Goal: Task Accomplishment & Management: Complete application form

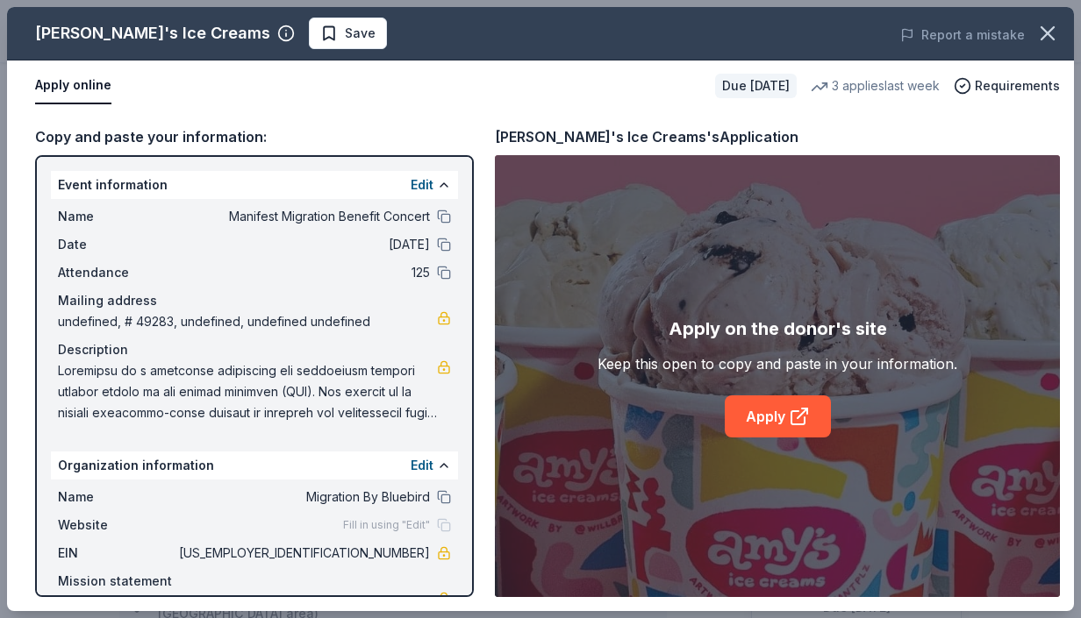
scroll to position [173, 0]
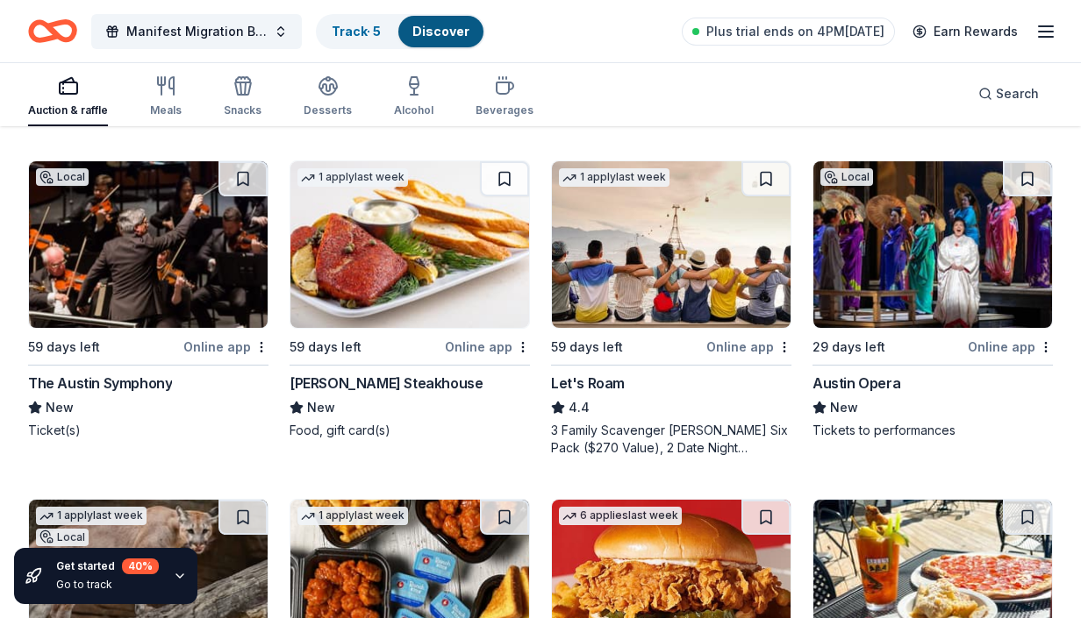
scroll to position [849, 0]
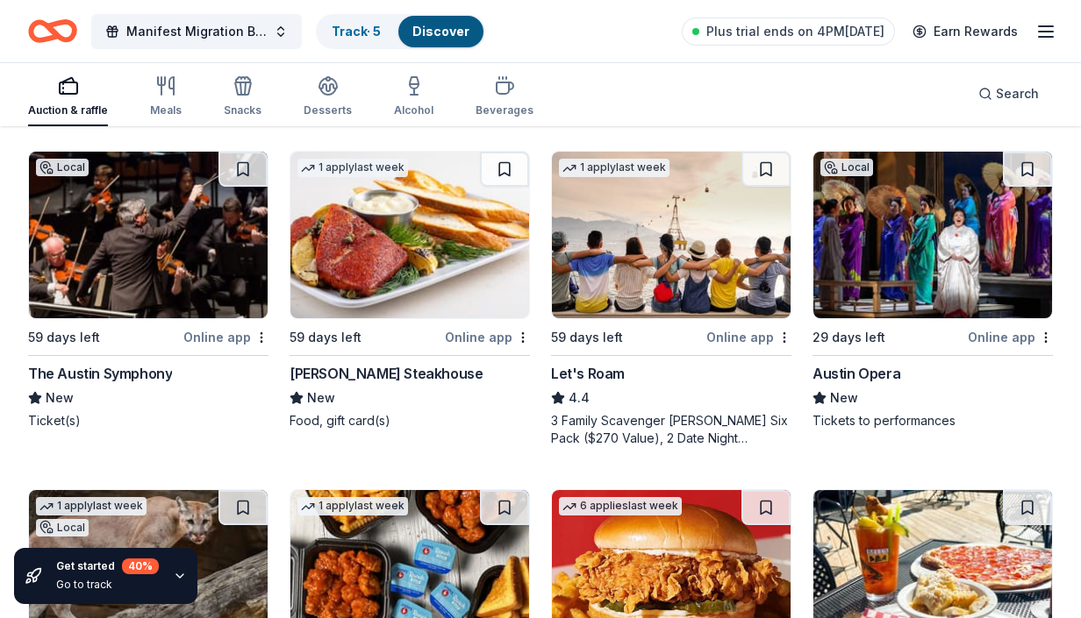
click at [877, 374] on div "Austin Opera" at bounding box center [856, 373] width 88 height 21
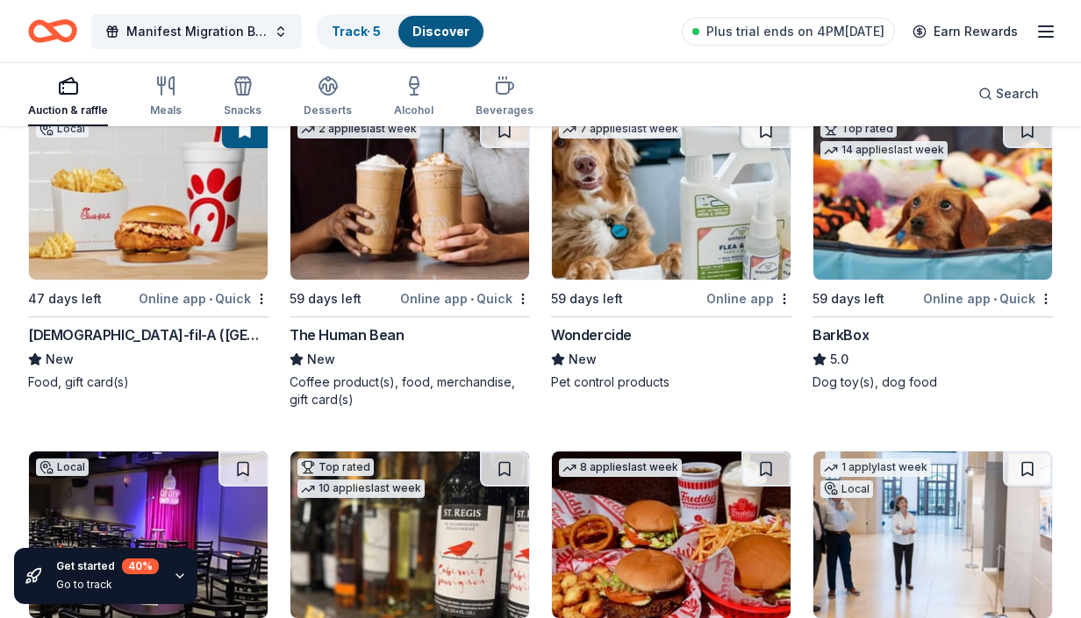
scroll to position [1561, 0]
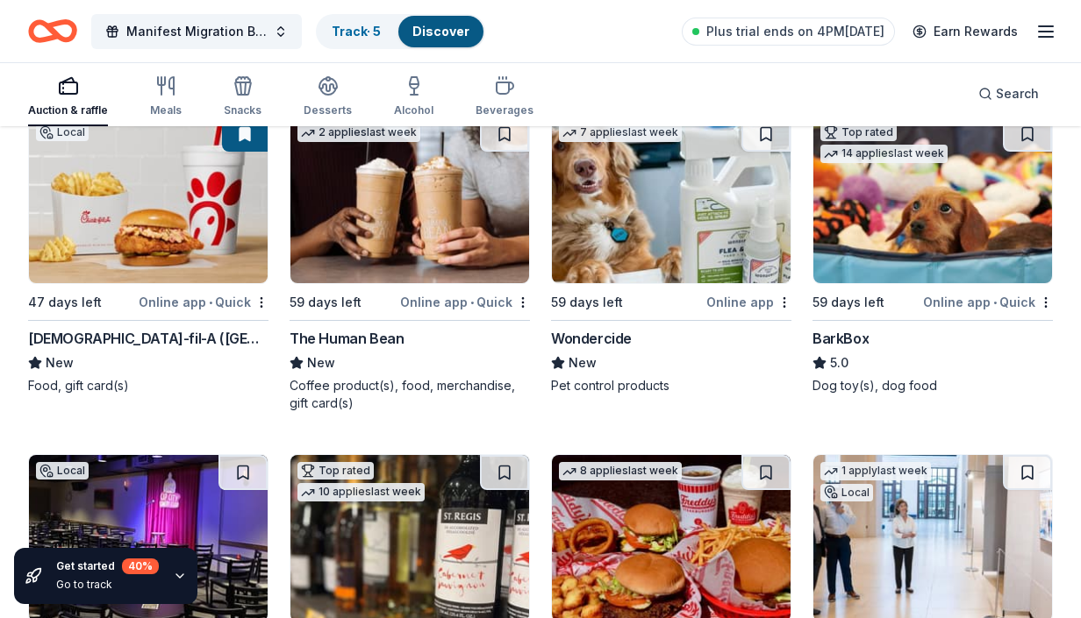
click at [857, 338] on div "BarkBox" at bounding box center [840, 338] width 56 height 21
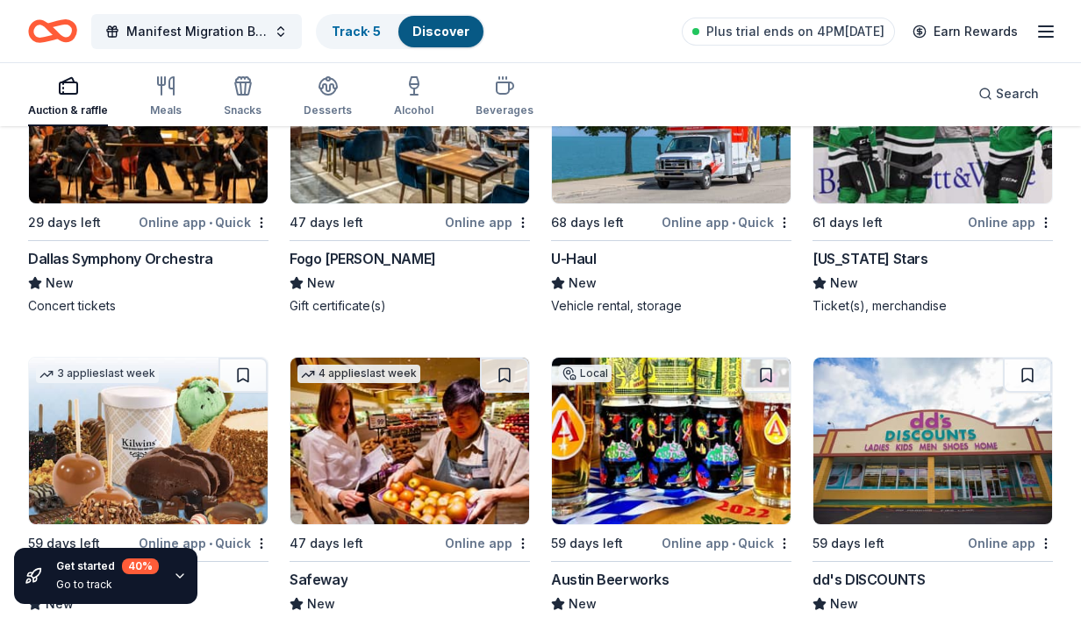
scroll to position [9882, 0]
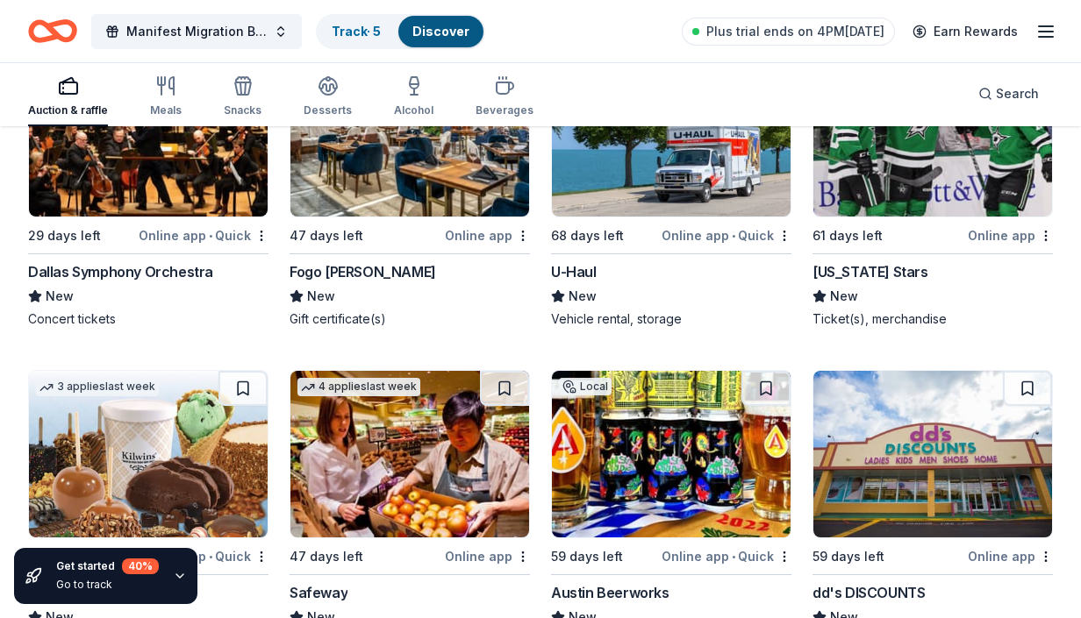
click at [875, 276] on div "Texas Stars" at bounding box center [870, 271] width 116 height 21
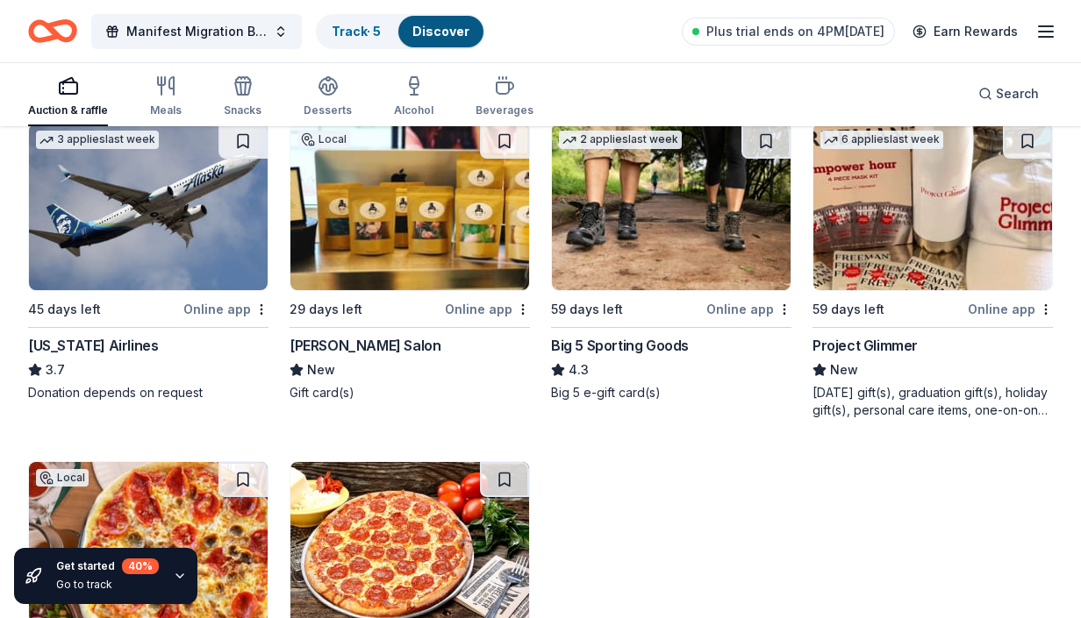
scroll to position [10470, 0]
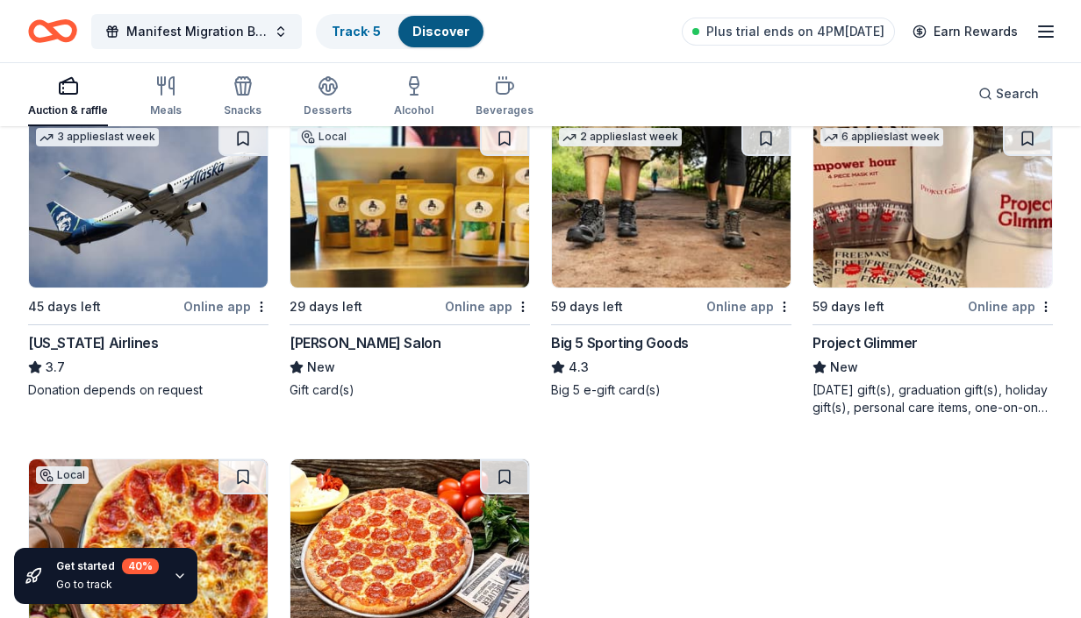
click at [334, 342] on div "Ruiz Salon" at bounding box center [364, 342] width 151 height 21
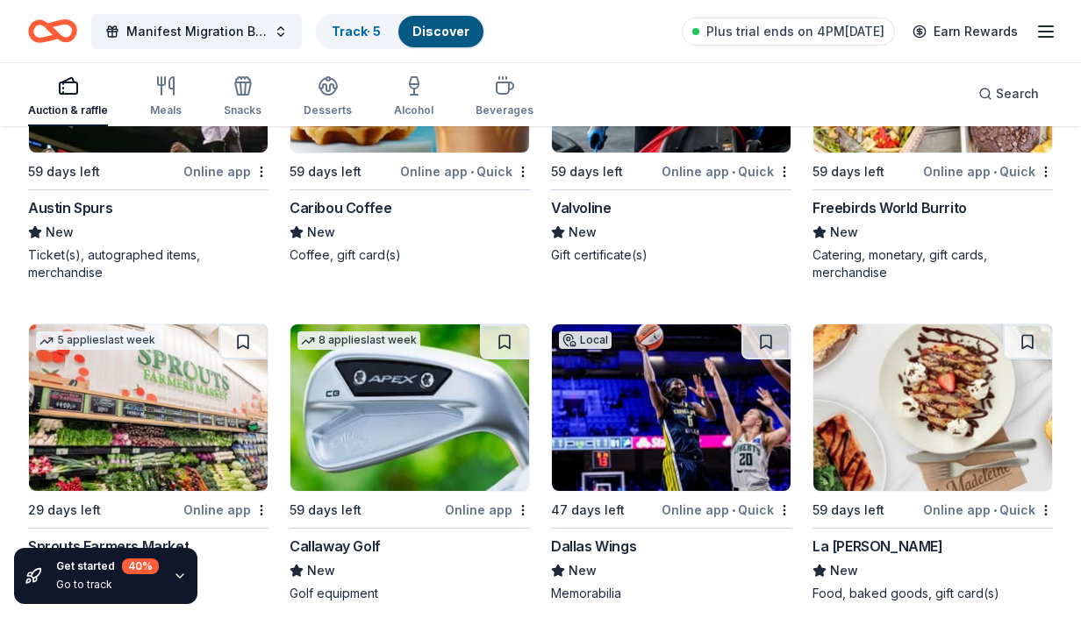
scroll to position [11909, 0]
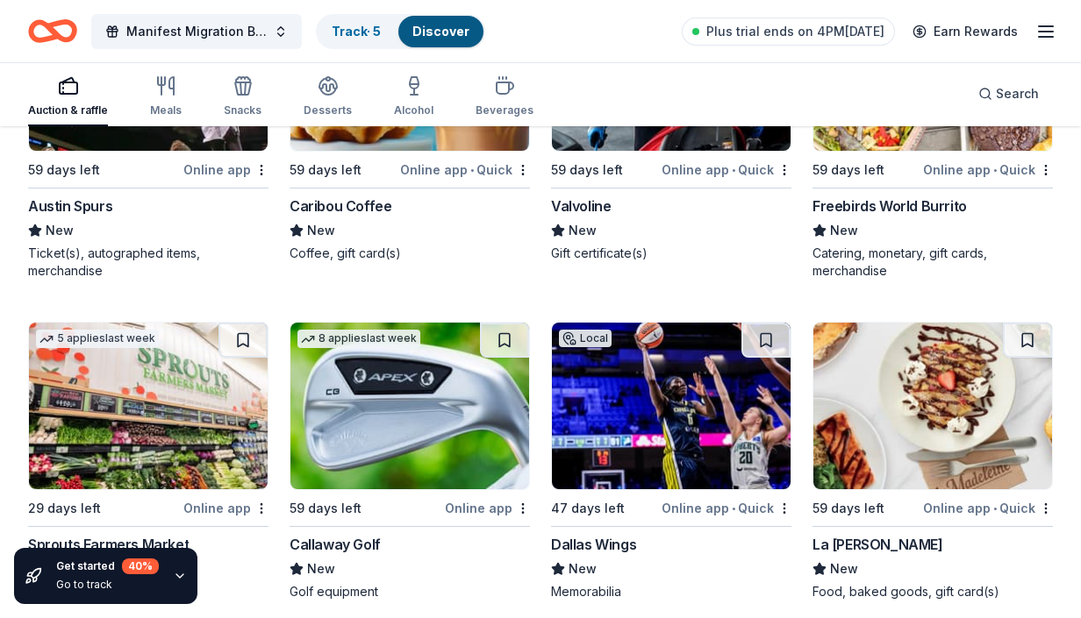
click at [92, 206] on div "Austin Spurs" at bounding box center [70, 206] width 84 height 21
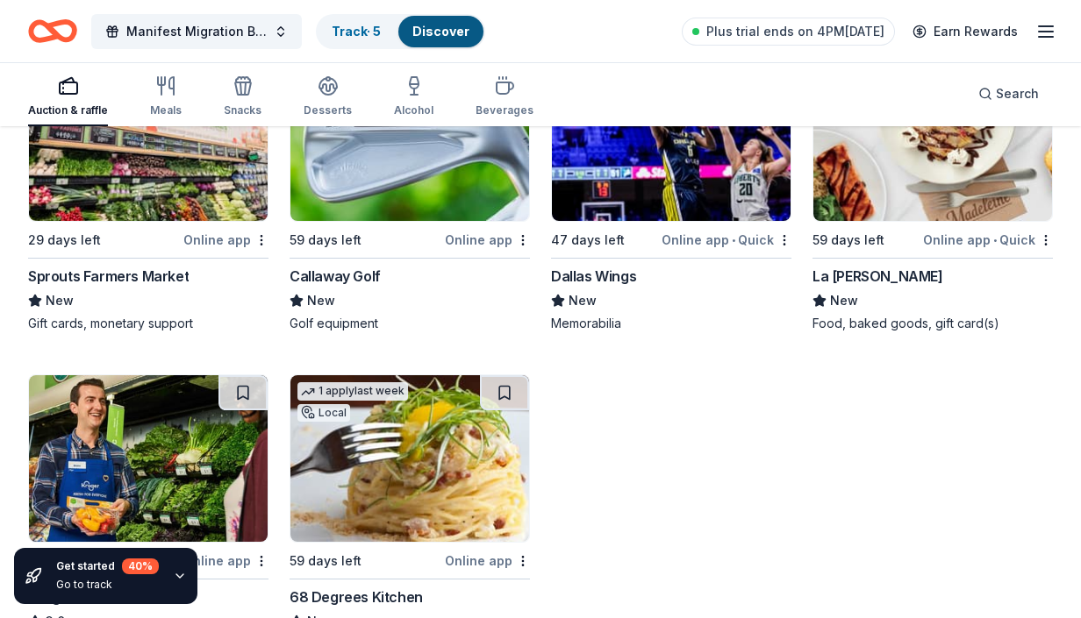
scroll to position [12191, 0]
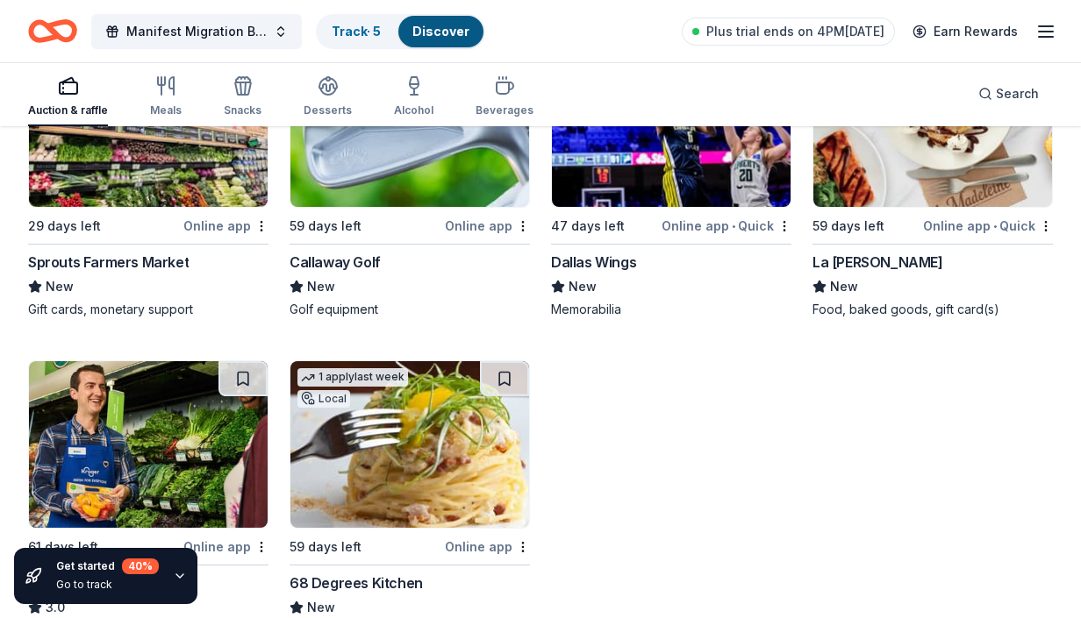
click at [858, 267] on div "La [PERSON_NAME]" at bounding box center [877, 262] width 131 height 21
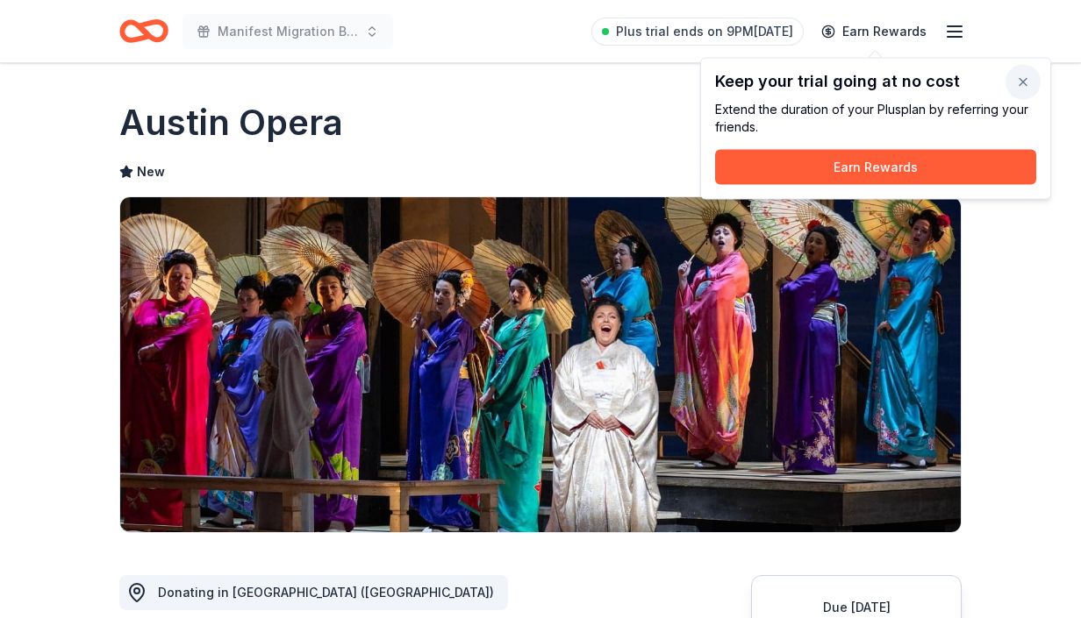
click at [1024, 79] on button "button" at bounding box center [1022, 82] width 35 height 35
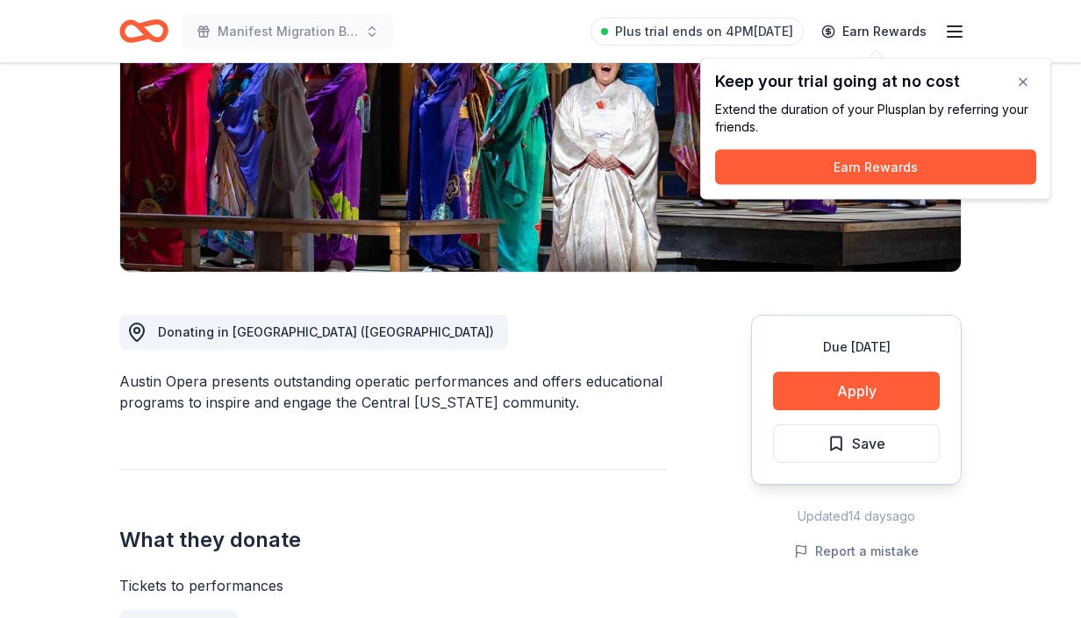
scroll to position [289, 0]
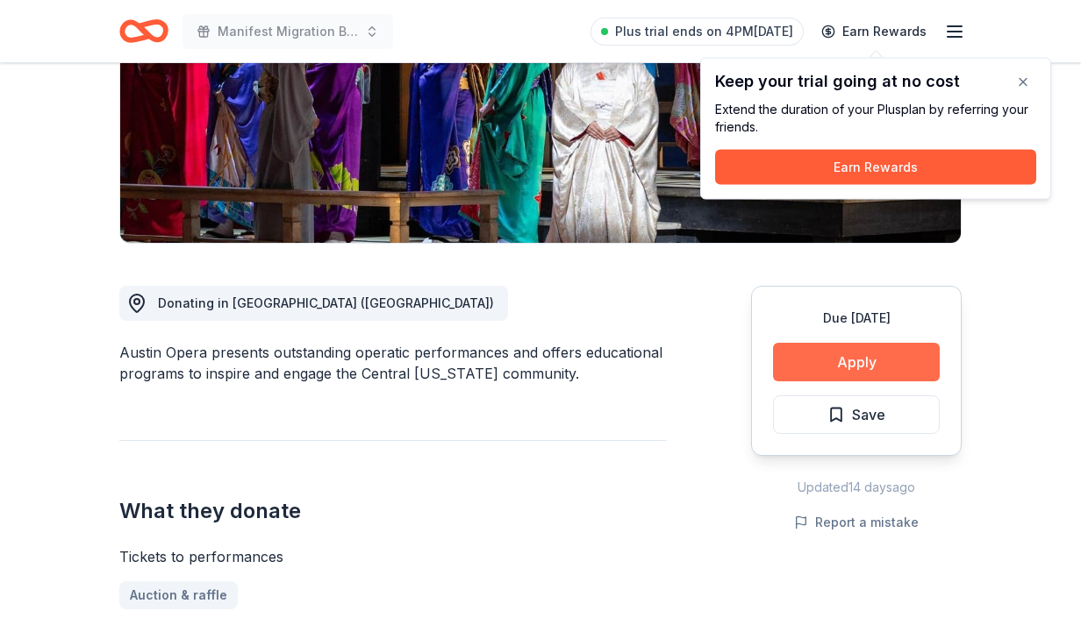
click at [813, 360] on button "Apply" at bounding box center [856, 362] width 167 height 39
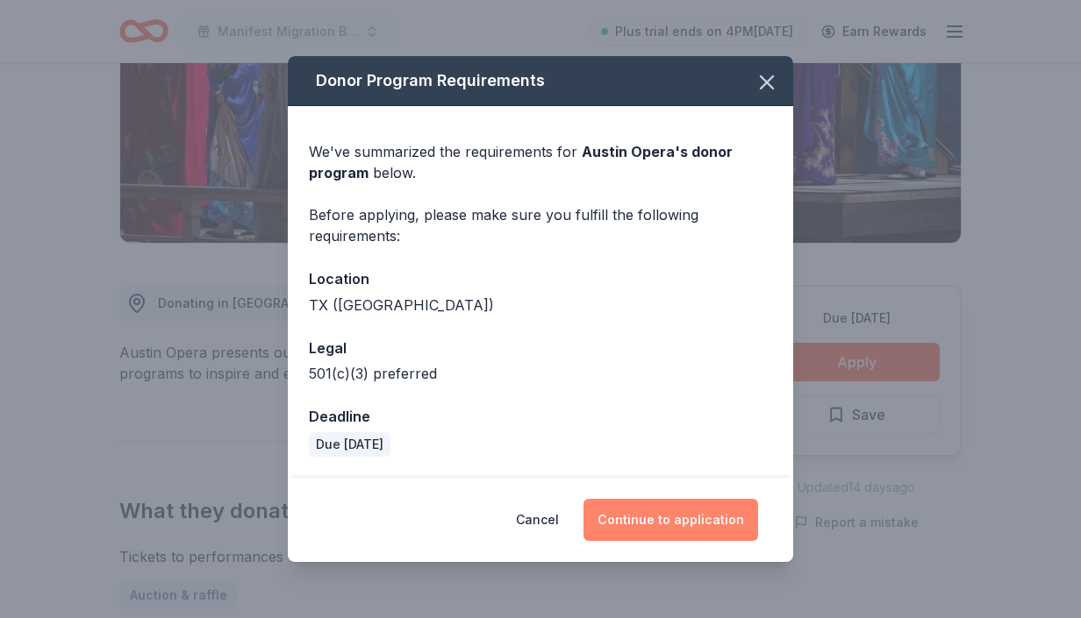
click at [660, 523] on button "Continue to application" at bounding box center [670, 520] width 175 height 42
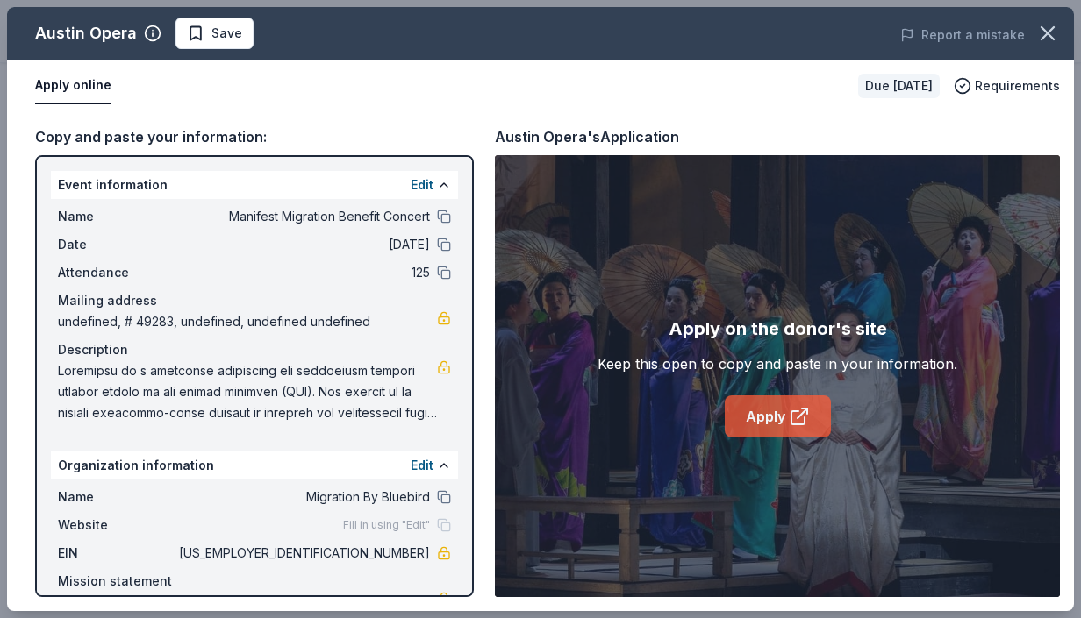
click at [766, 413] on link "Apply" at bounding box center [777, 417] width 106 height 42
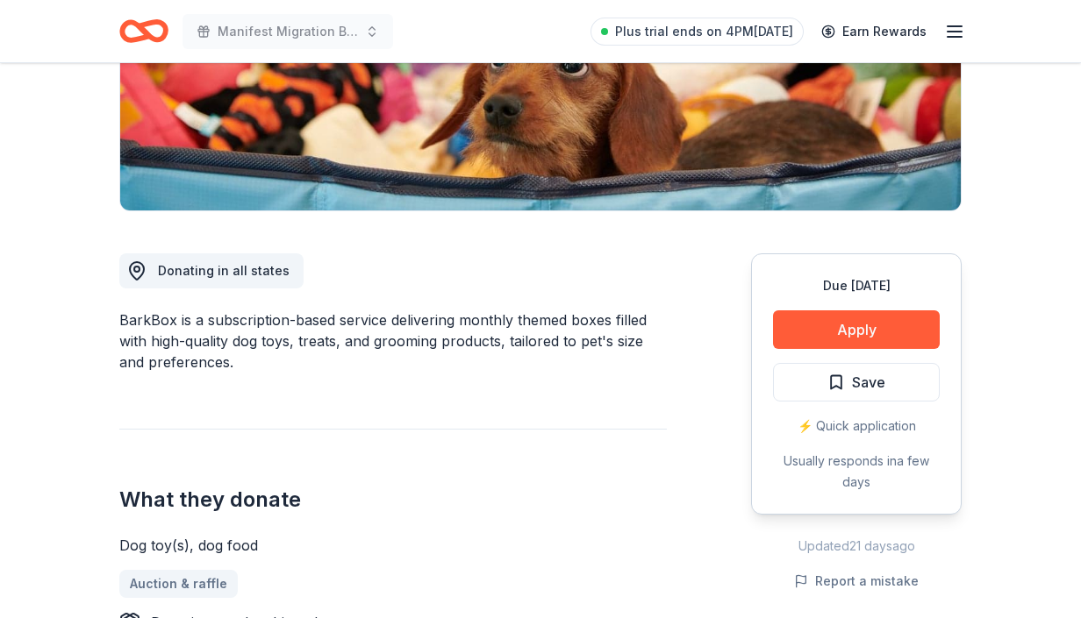
scroll to position [325, 0]
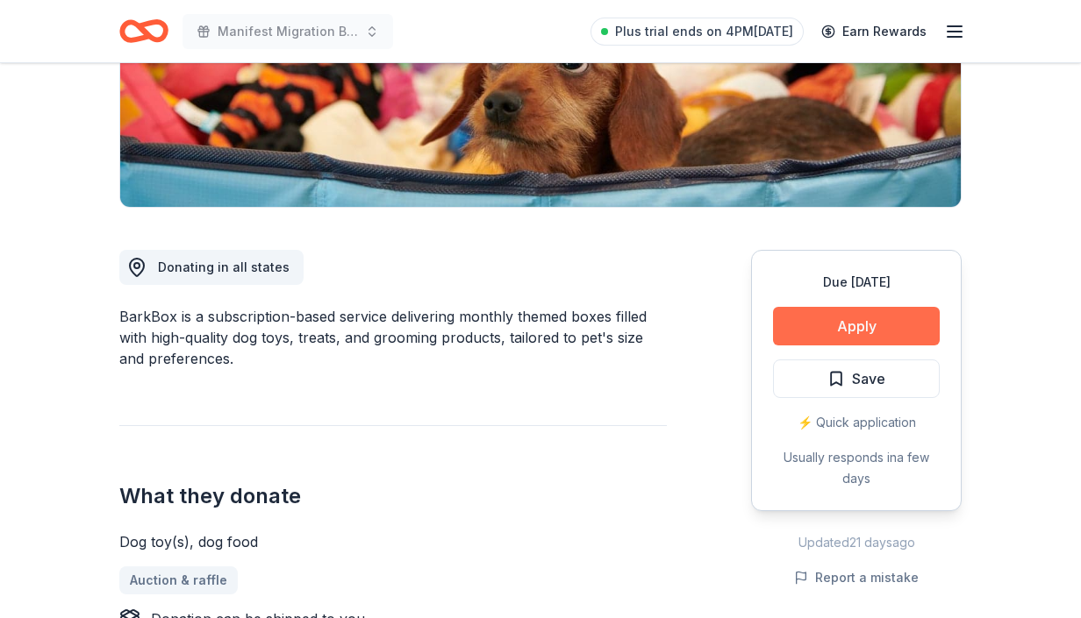
click at [832, 325] on button "Apply" at bounding box center [856, 326] width 167 height 39
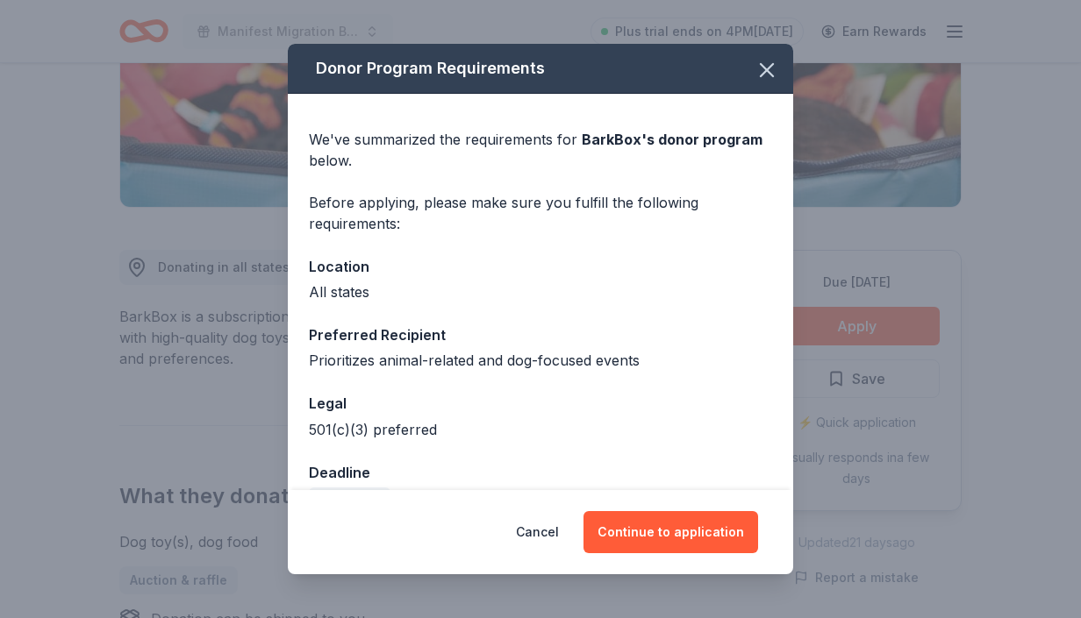
scroll to position [43, 0]
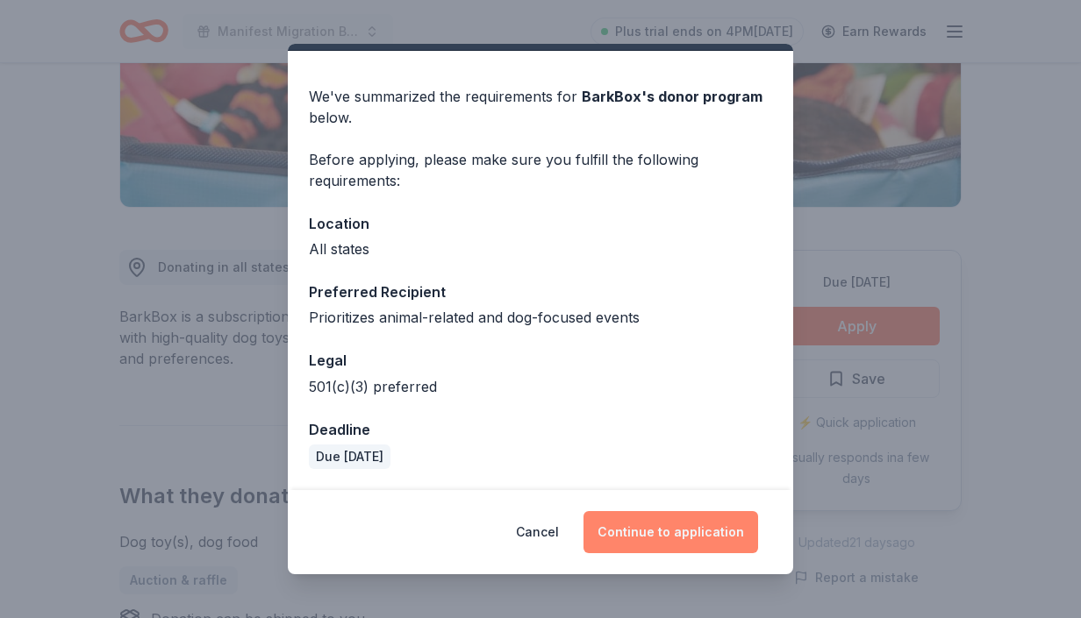
click at [657, 541] on button "Continue to application" at bounding box center [670, 532] width 175 height 42
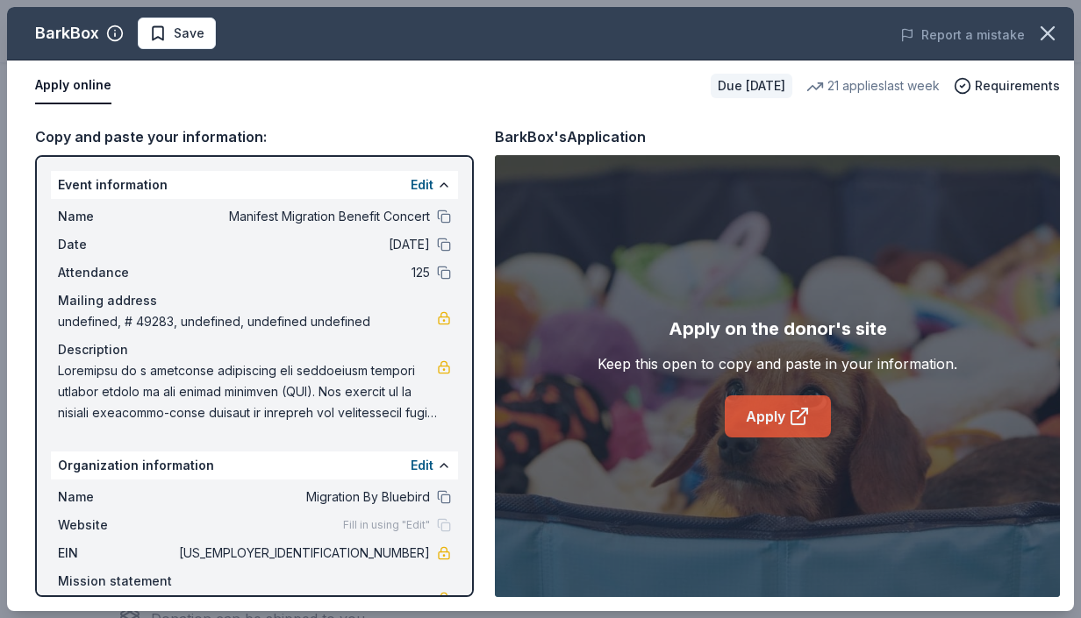
click at [803, 428] on link "Apply" at bounding box center [777, 417] width 106 height 42
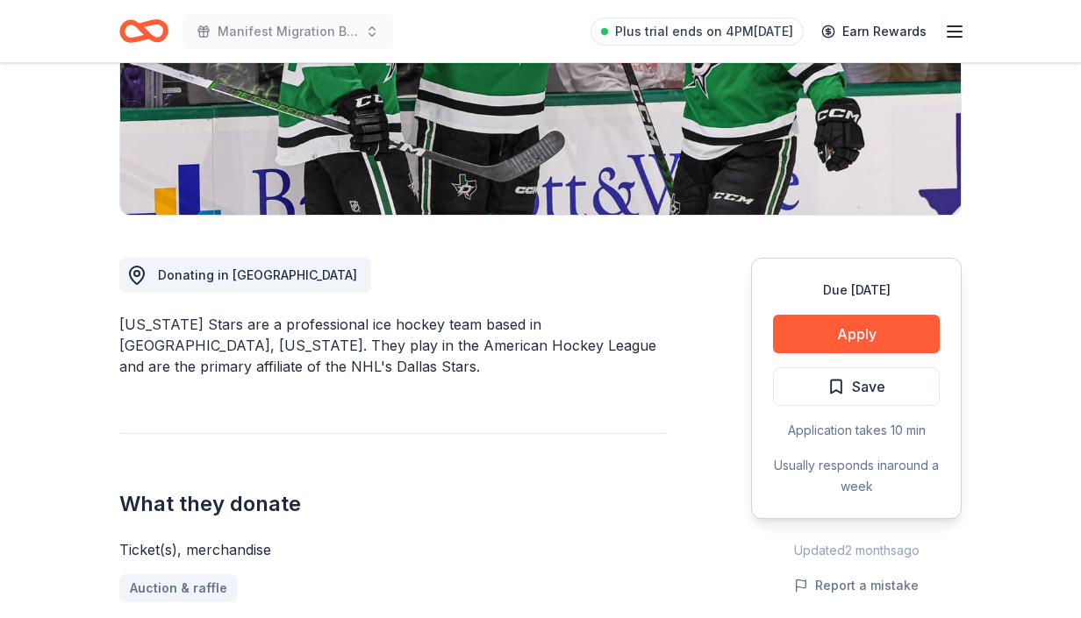
scroll to position [331, 0]
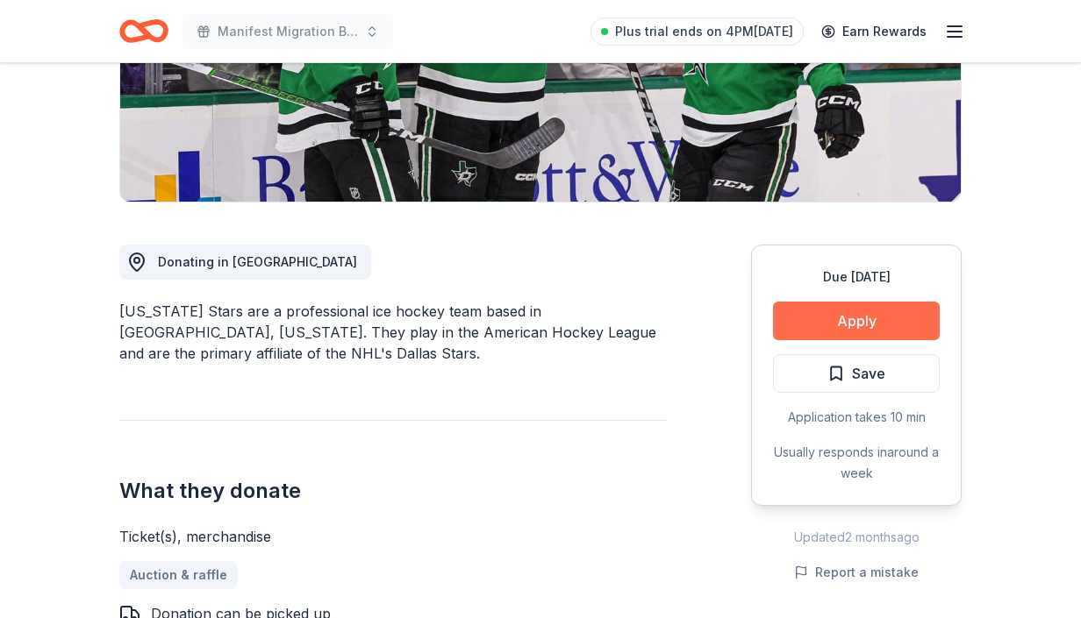
click at [833, 322] on button "Apply" at bounding box center [856, 321] width 167 height 39
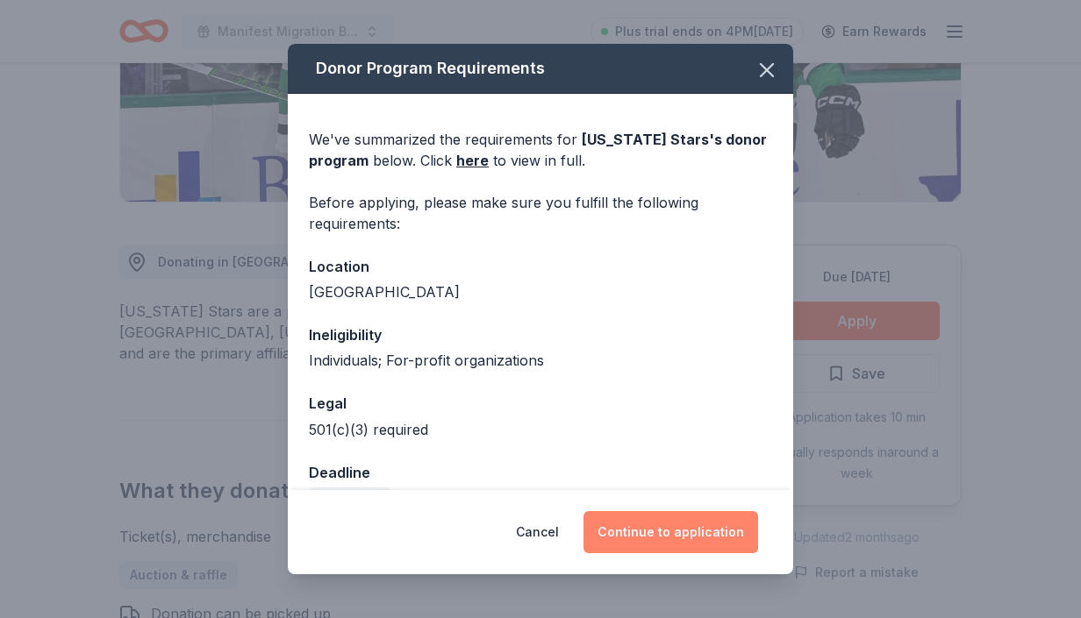
click at [697, 533] on button "Continue to application" at bounding box center [670, 532] width 175 height 42
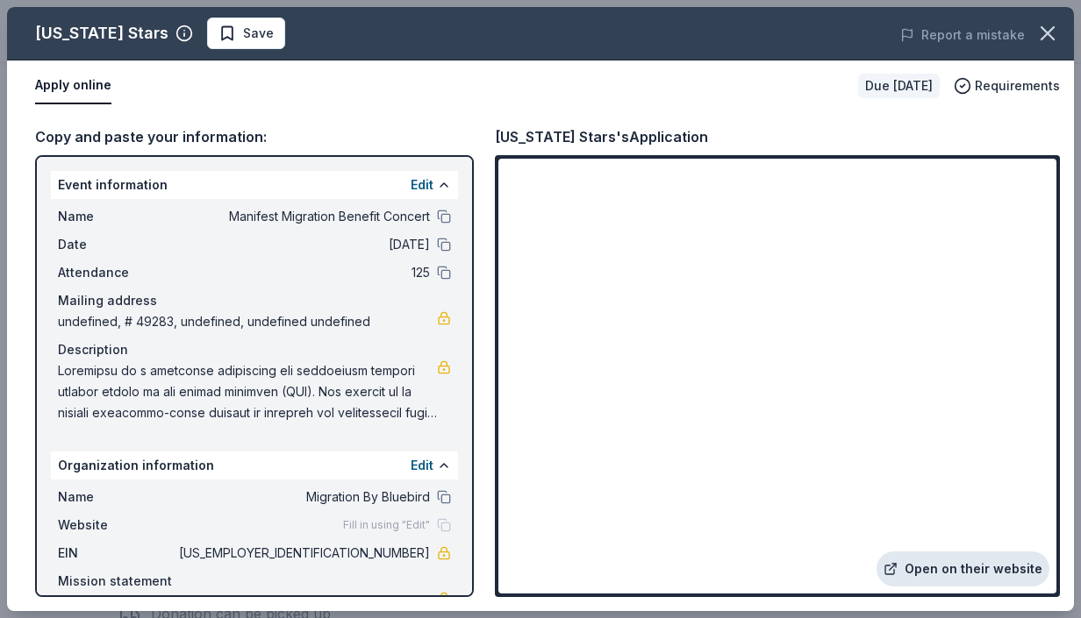
click at [968, 572] on link "Open on their website" at bounding box center [962, 569] width 173 height 35
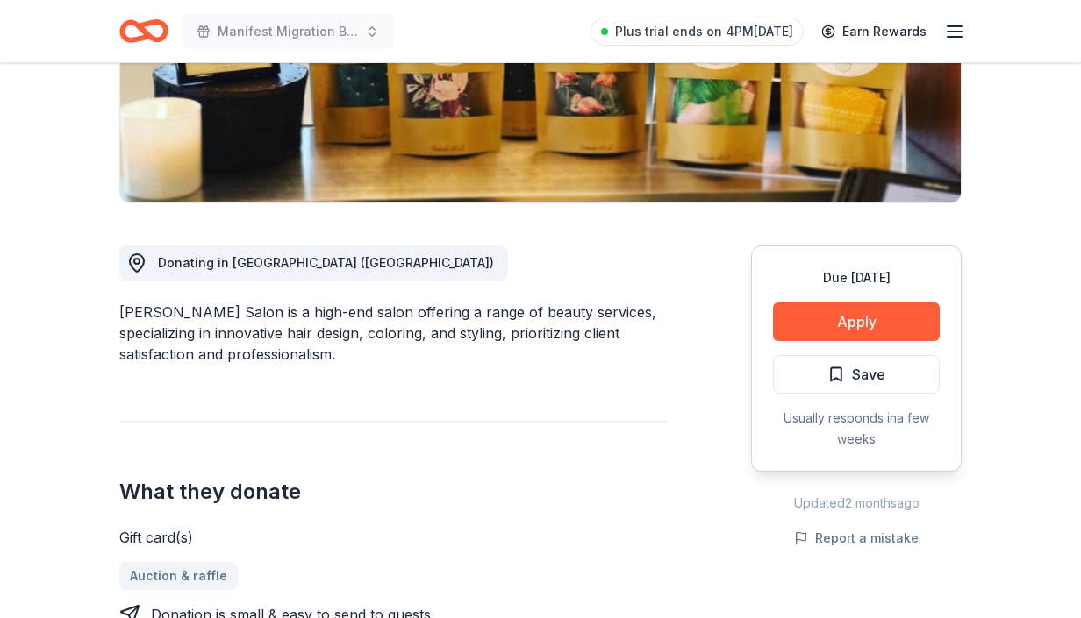
scroll to position [397, 0]
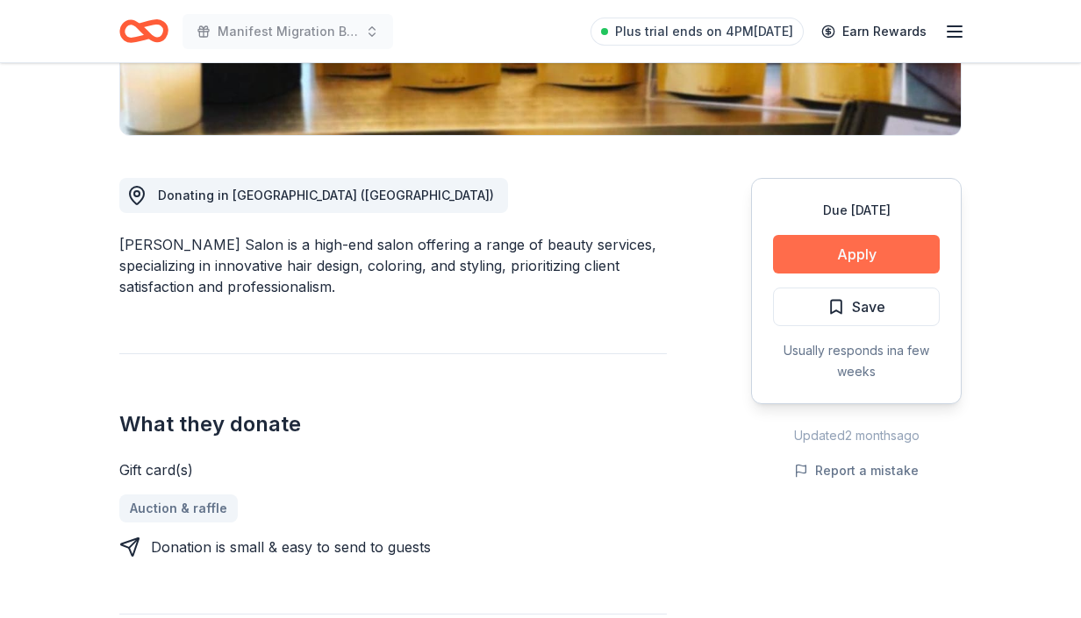
click at [845, 268] on button "Apply" at bounding box center [856, 254] width 167 height 39
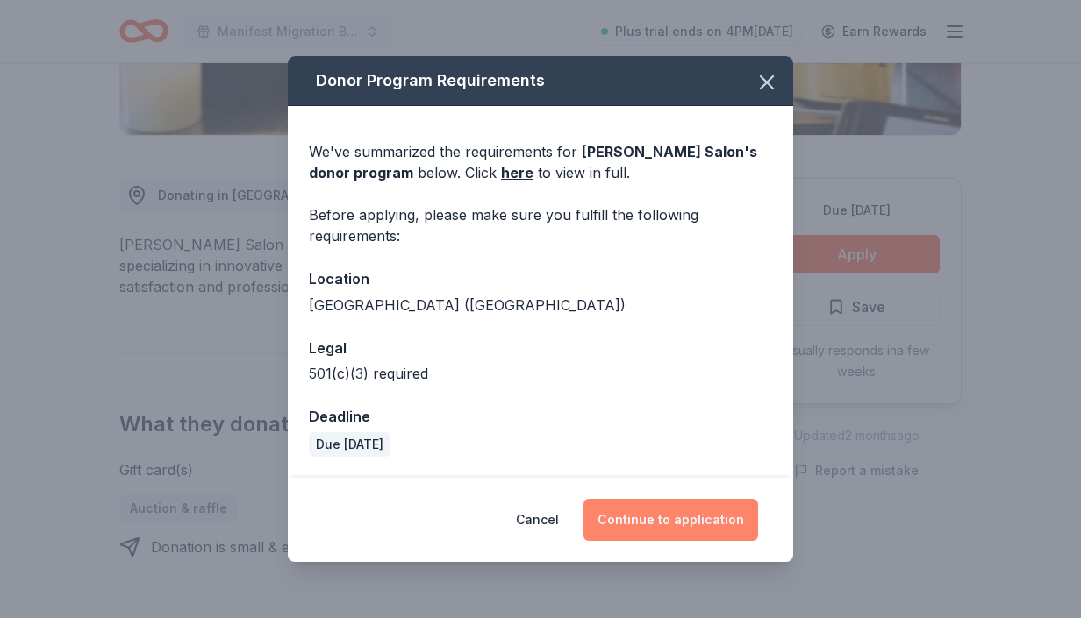
click at [718, 517] on button "Continue to application" at bounding box center [670, 520] width 175 height 42
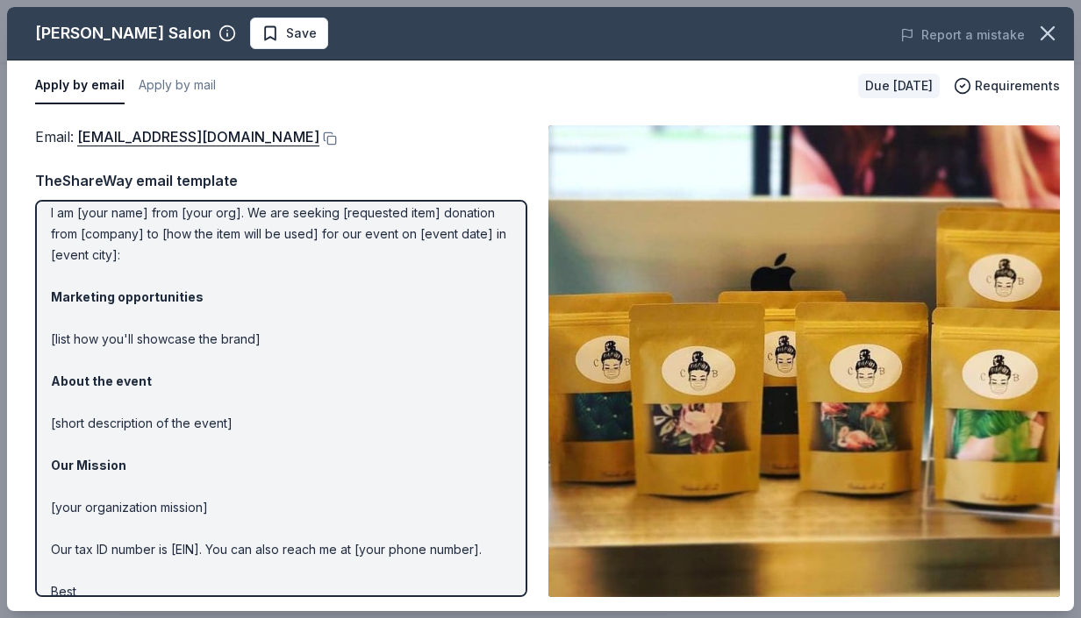
scroll to position [0, 0]
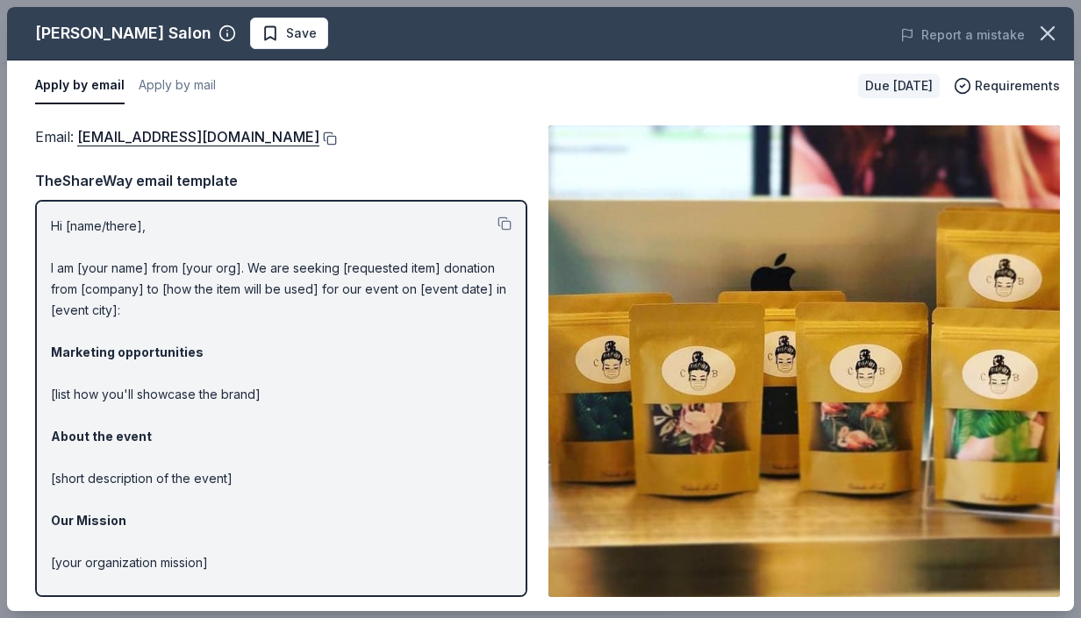
click at [319, 139] on button at bounding box center [328, 139] width 18 height 14
click at [1045, 36] on icon "button" at bounding box center [1047, 33] width 12 height 12
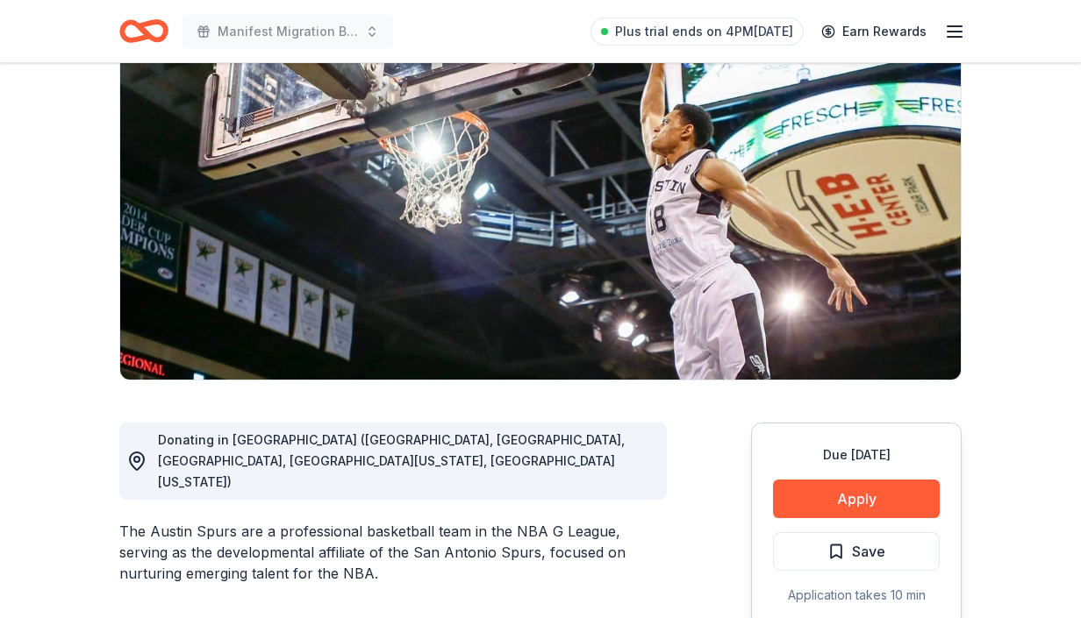
scroll to position [155, 0]
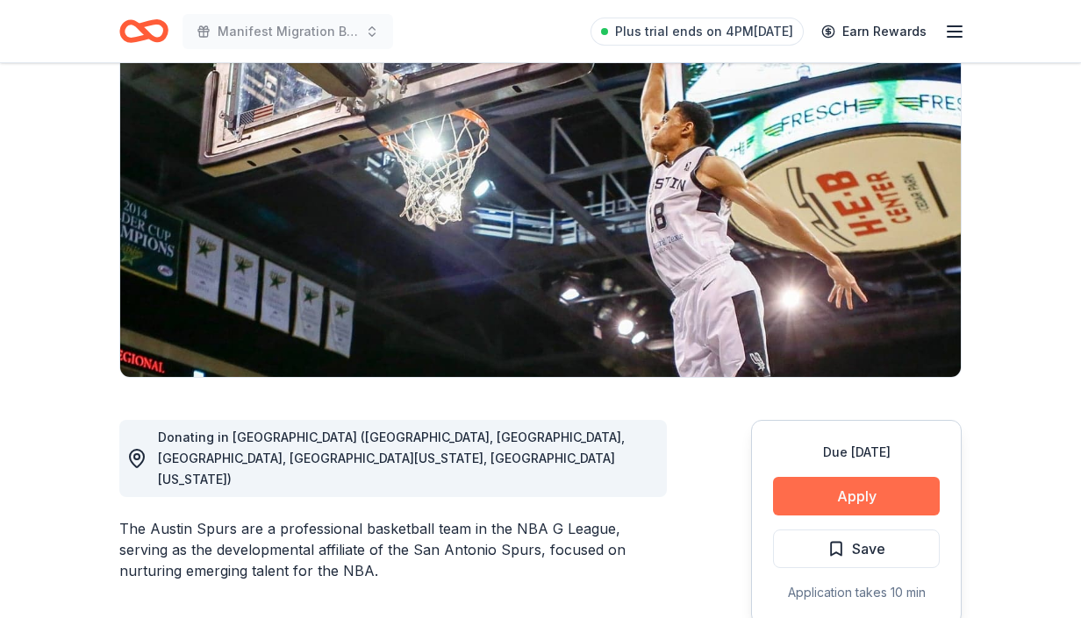
click at [872, 502] on button "Apply" at bounding box center [856, 496] width 167 height 39
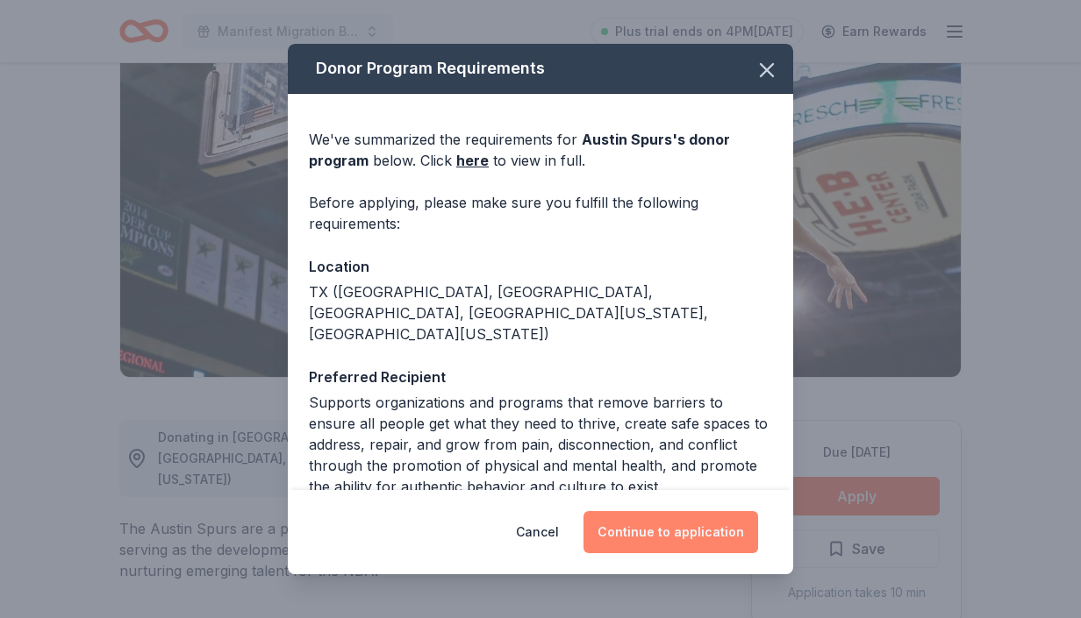
click at [731, 535] on button "Continue to application" at bounding box center [670, 532] width 175 height 42
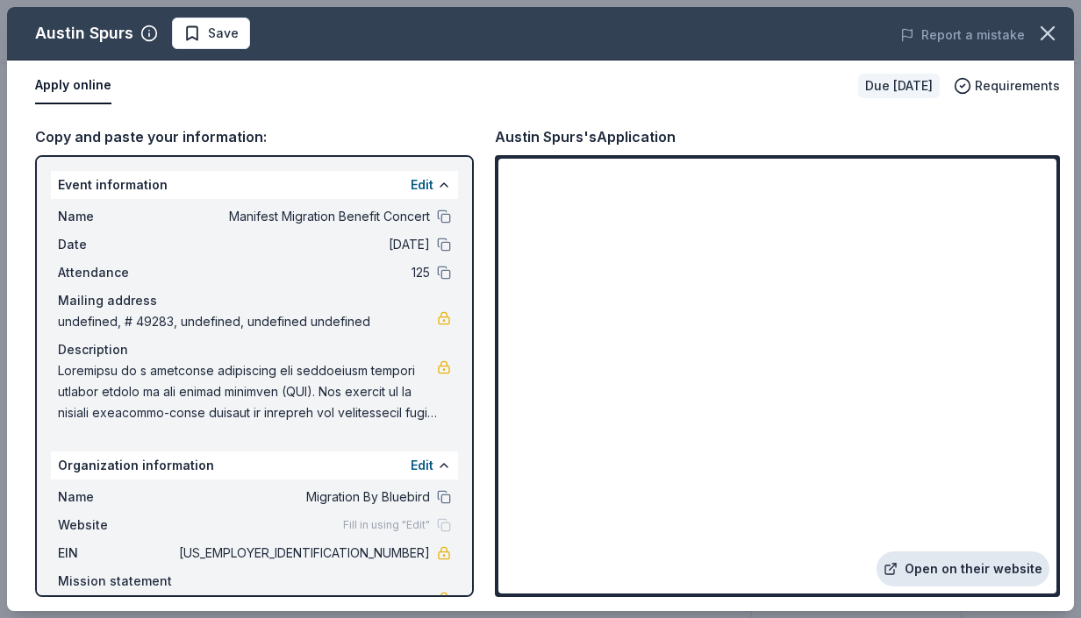
click at [987, 575] on link "Open on their website" at bounding box center [962, 569] width 173 height 35
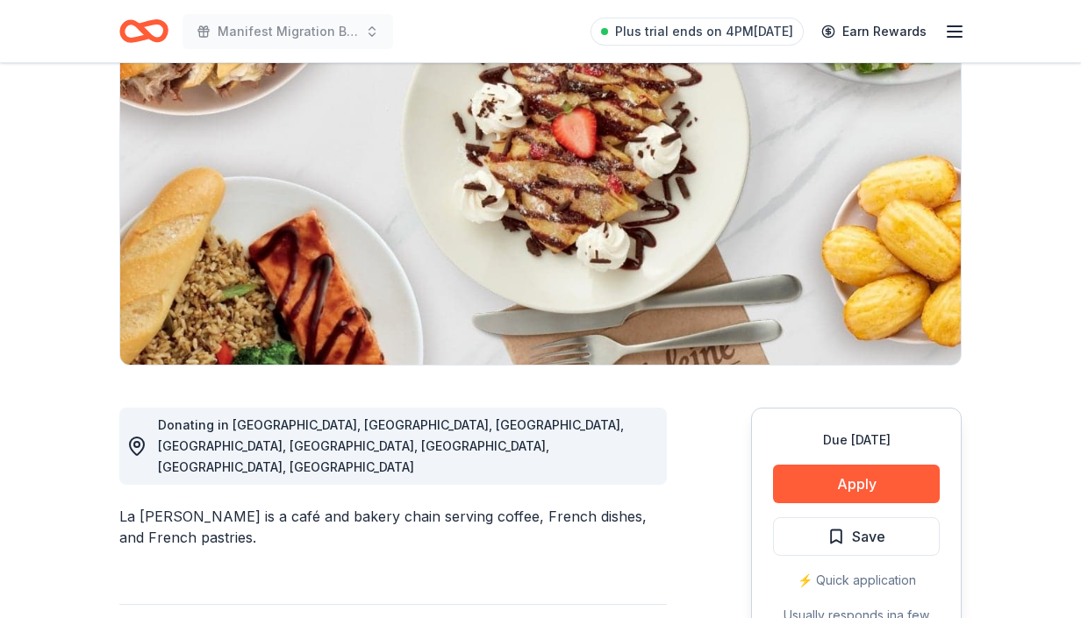
scroll to position [168, 0]
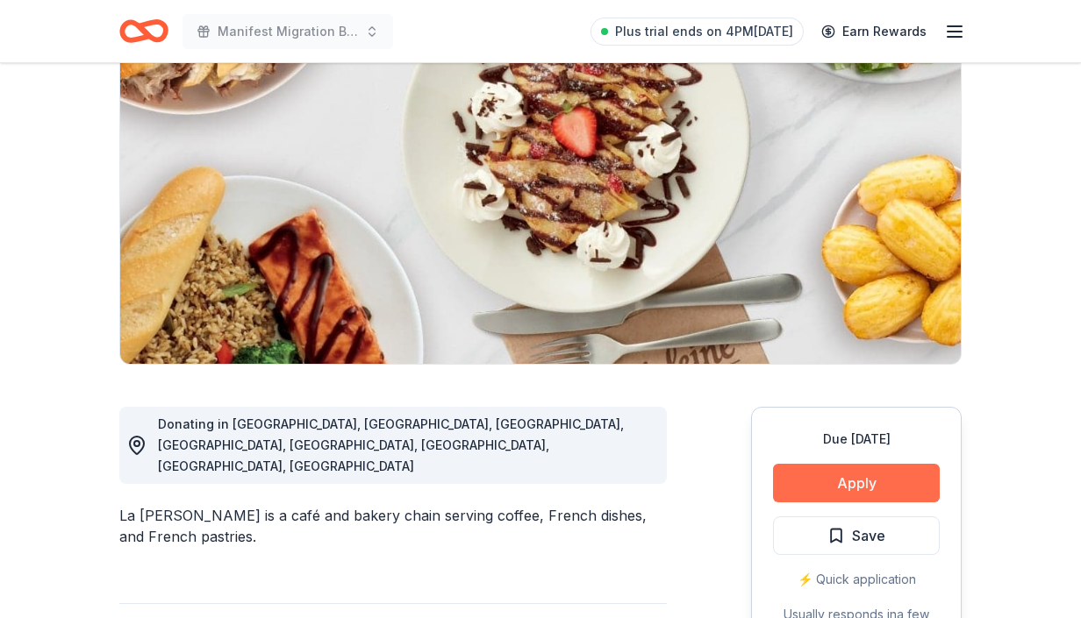
click at [841, 480] on button "Apply" at bounding box center [856, 483] width 167 height 39
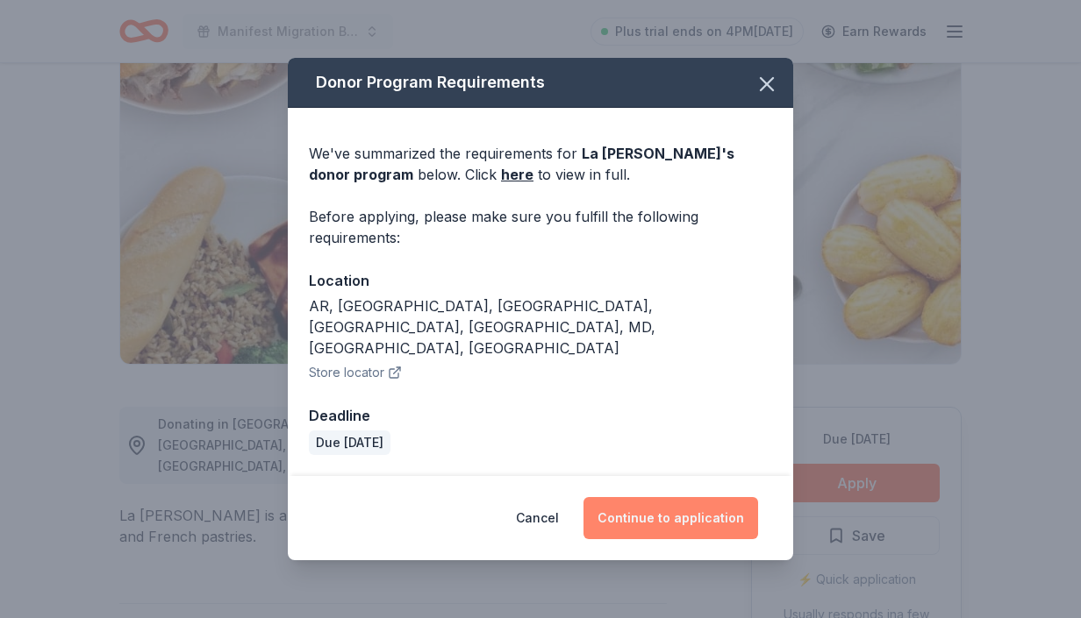
click at [703, 508] on button "Continue to application" at bounding box center [670, 518] width 175 height 42
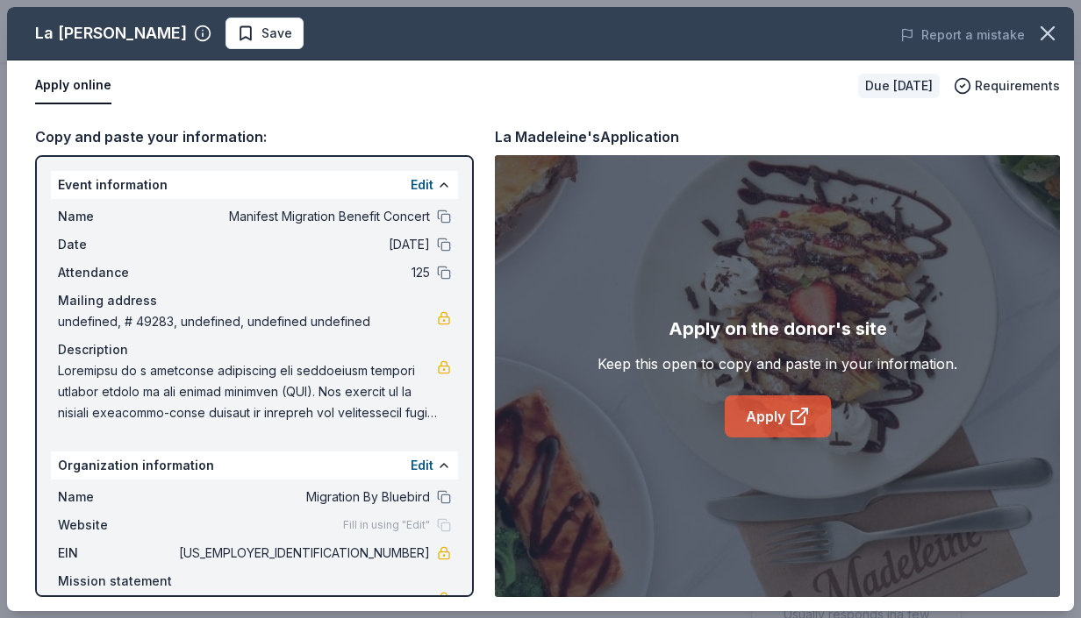
click at [796, 426] on icon at bounding box center [799, 416] width 21 height 21
